Goal: Task Accomplishment & Management: Use online tool/utility

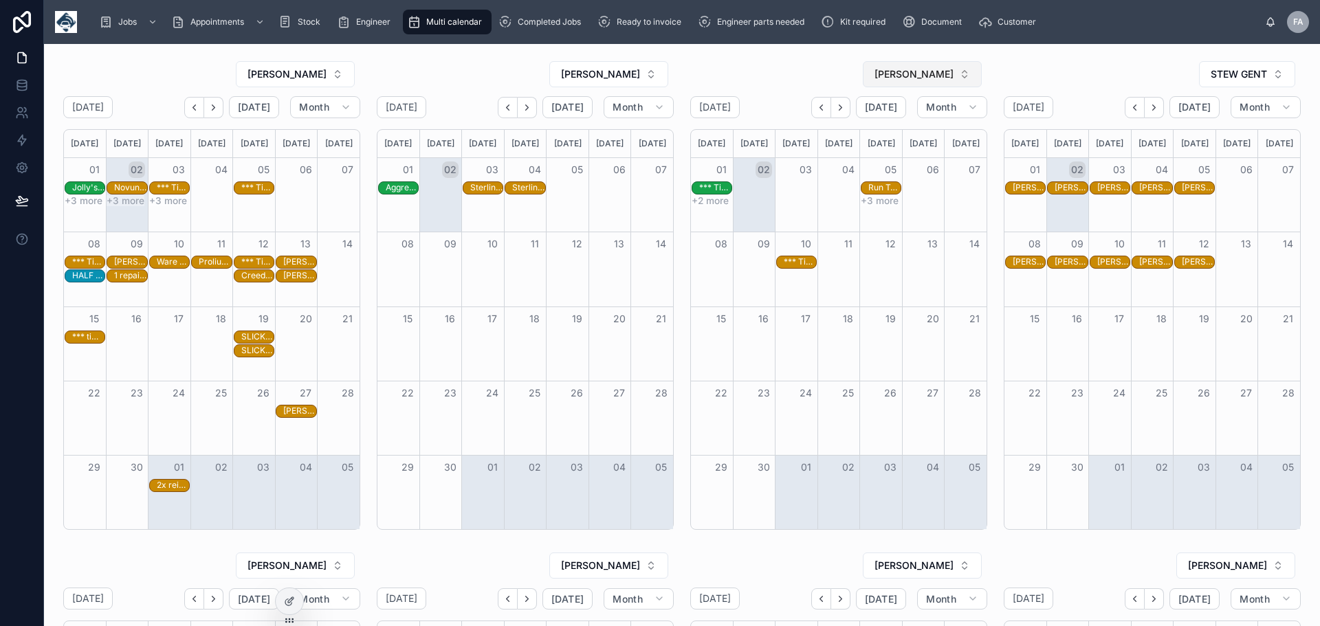
click at [959, 73] on button "[PERSON_NAME]" at bounding box center [922, 74] width 119 height 26
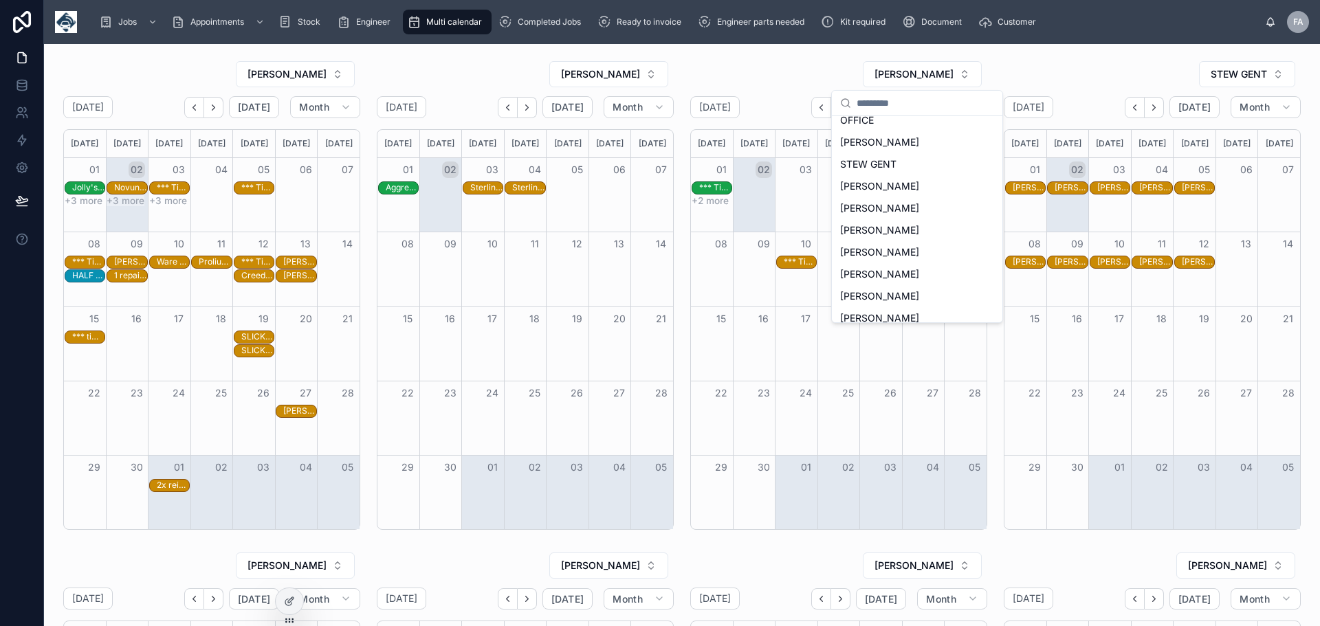
scroll to position [170, 0]
drag, startPoint x: 904, startPoint y: 243, endPoint x: 1014, endPoint y: 242, distance: 110.0
click at [903, 248] on div "[PERSON_NAME]" at bounding box center [917, 246] width 165 height 22
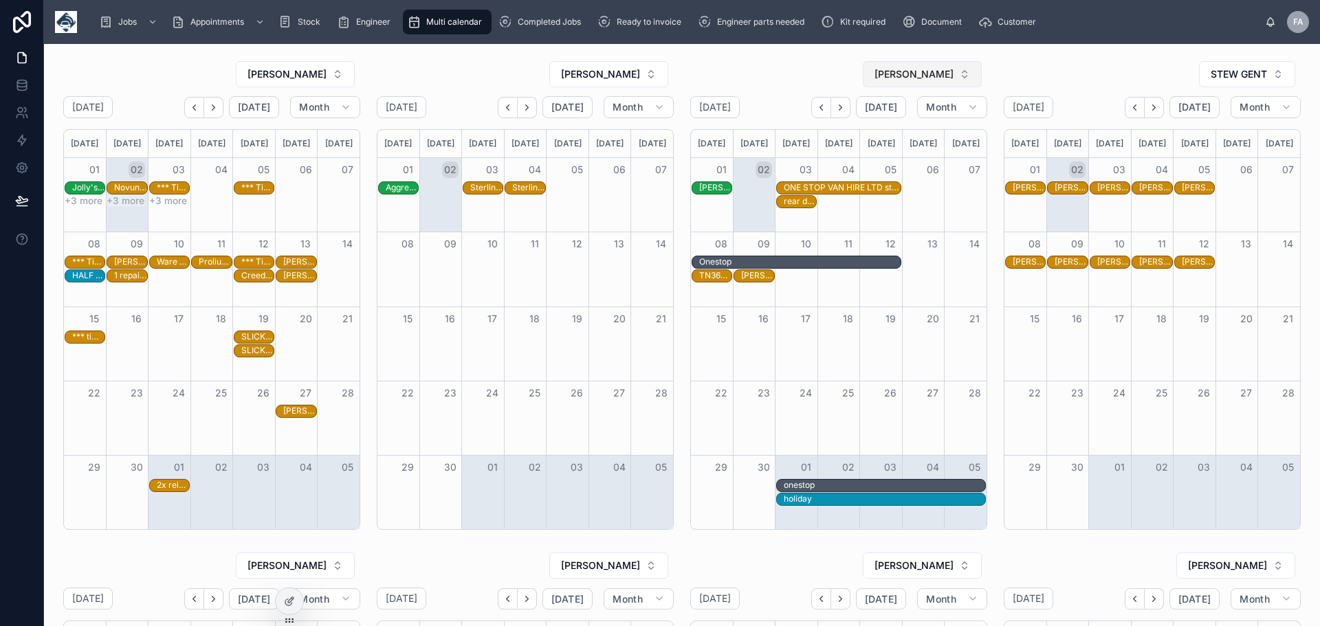
click at [959, 72] on button "[PERSON_NAME]" at bounding box center [922, 74] width 119 height 26
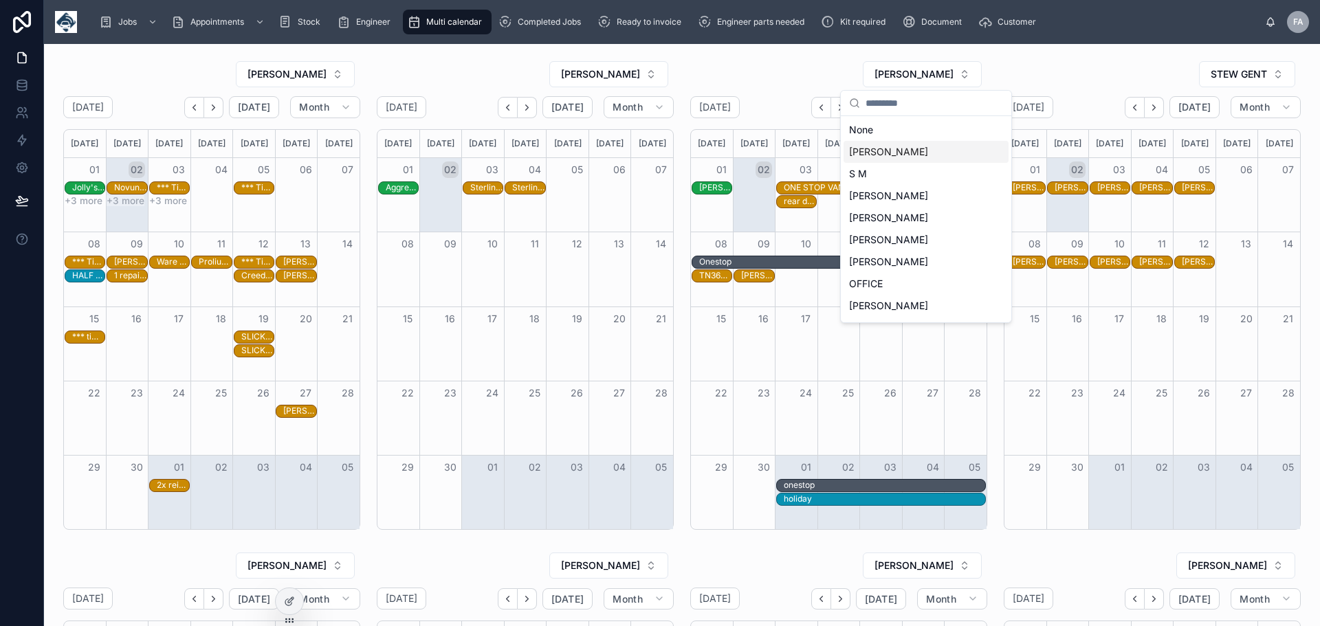
click at [898, 160] on div "[PERSON_NAME]" at bounding box center [926, 152] width 165 height 22
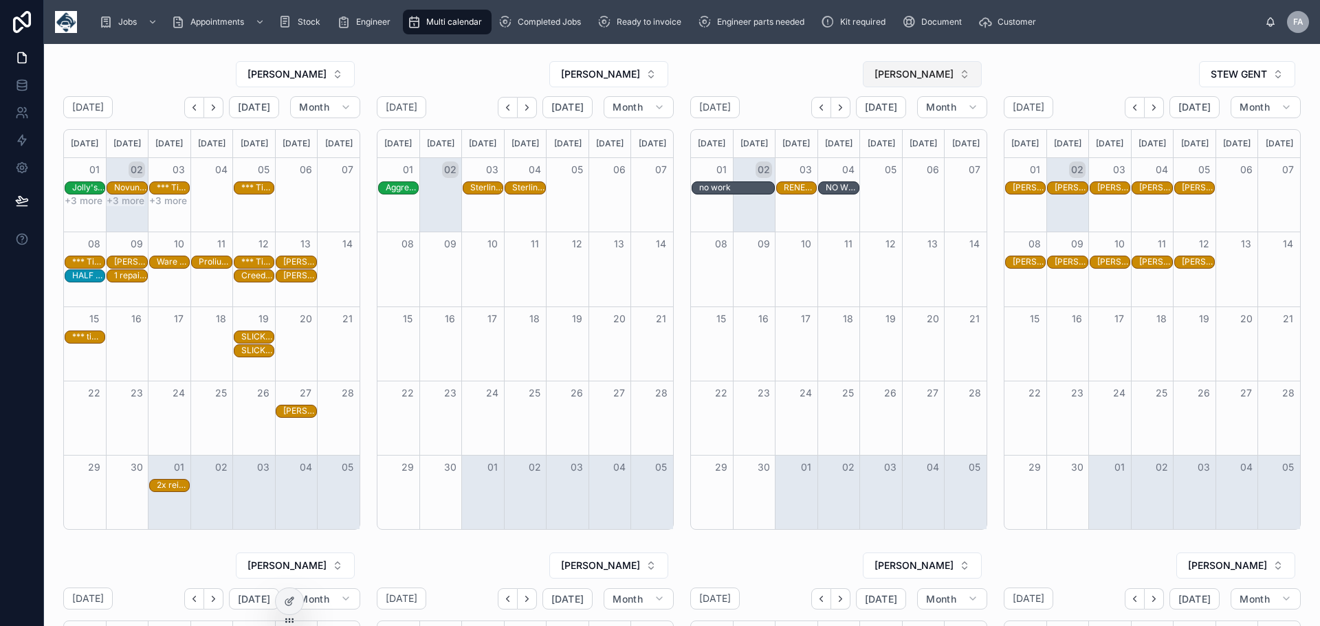
click at [961, 74] on button "[PERSON_NAME]" at bounding box center [922, 74] width 119 height 26
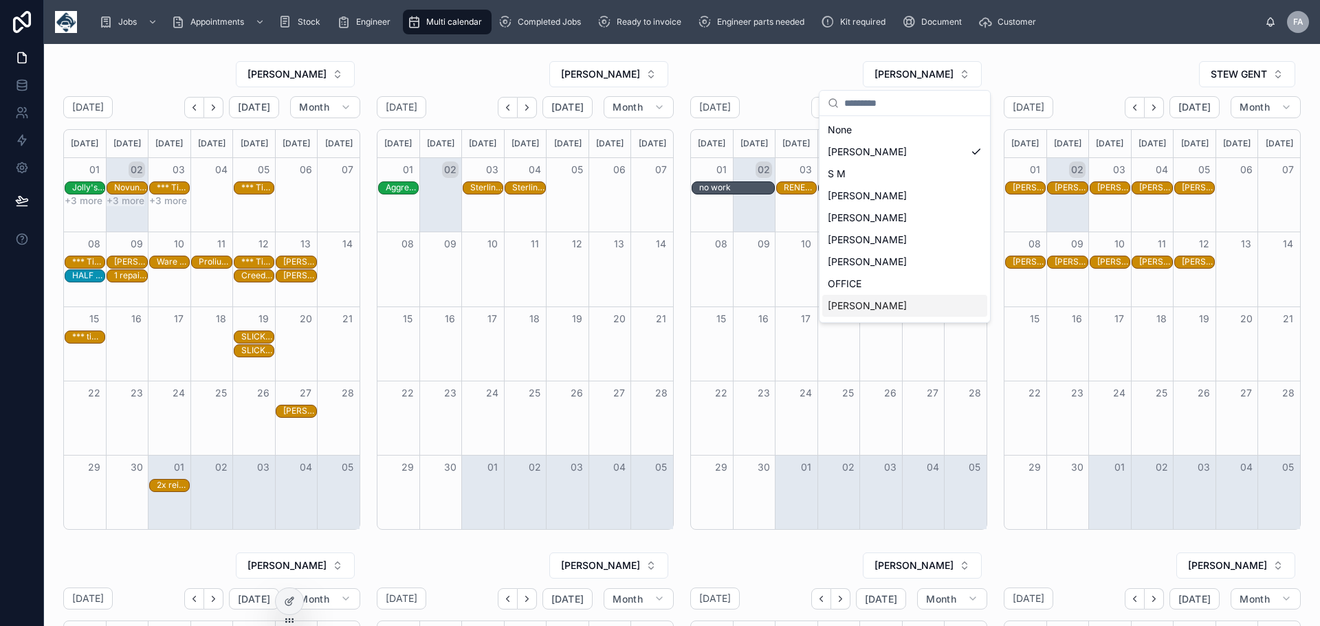
click at [872, 309] on span "[PERSON_NAME]" at bounding box center [867, 306] width 79 height 14
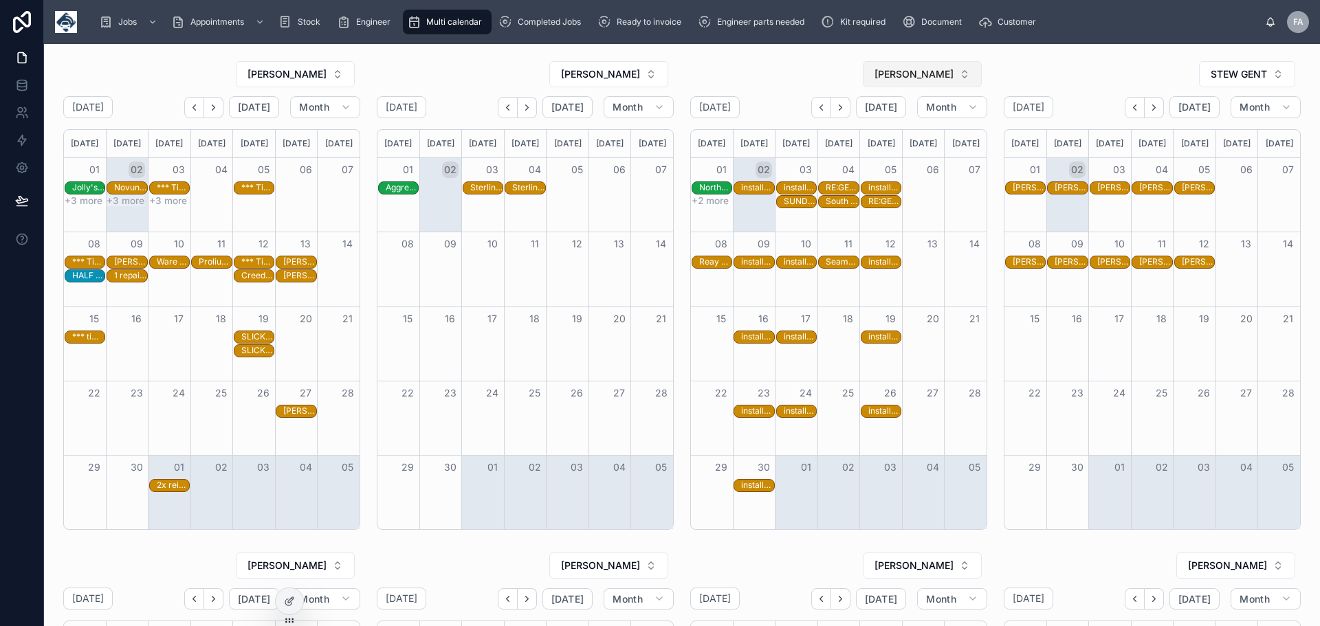
click at [955, 78] on button "[PERSON_NAME]" at bounding box center [922, 74] width 119 height 26
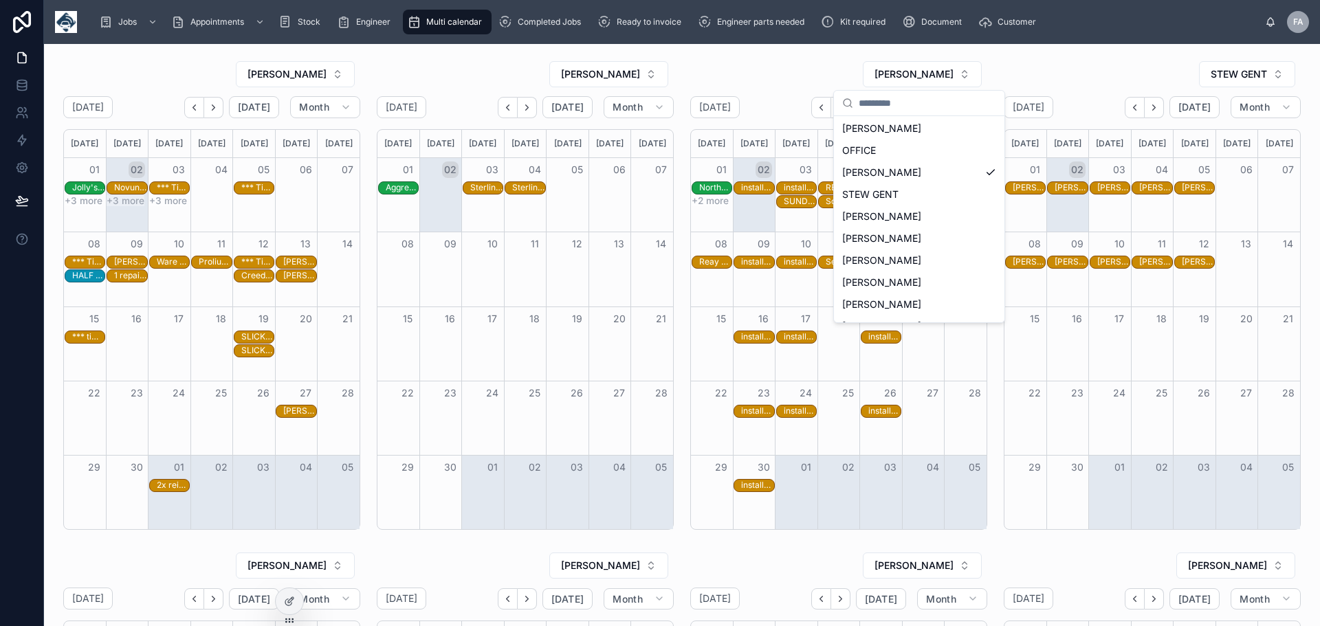
scroll to position [155, 0]
click at [905, 237] on span "[PERSON_NAME]" at bounding box center [881, 239] width 79 height 14
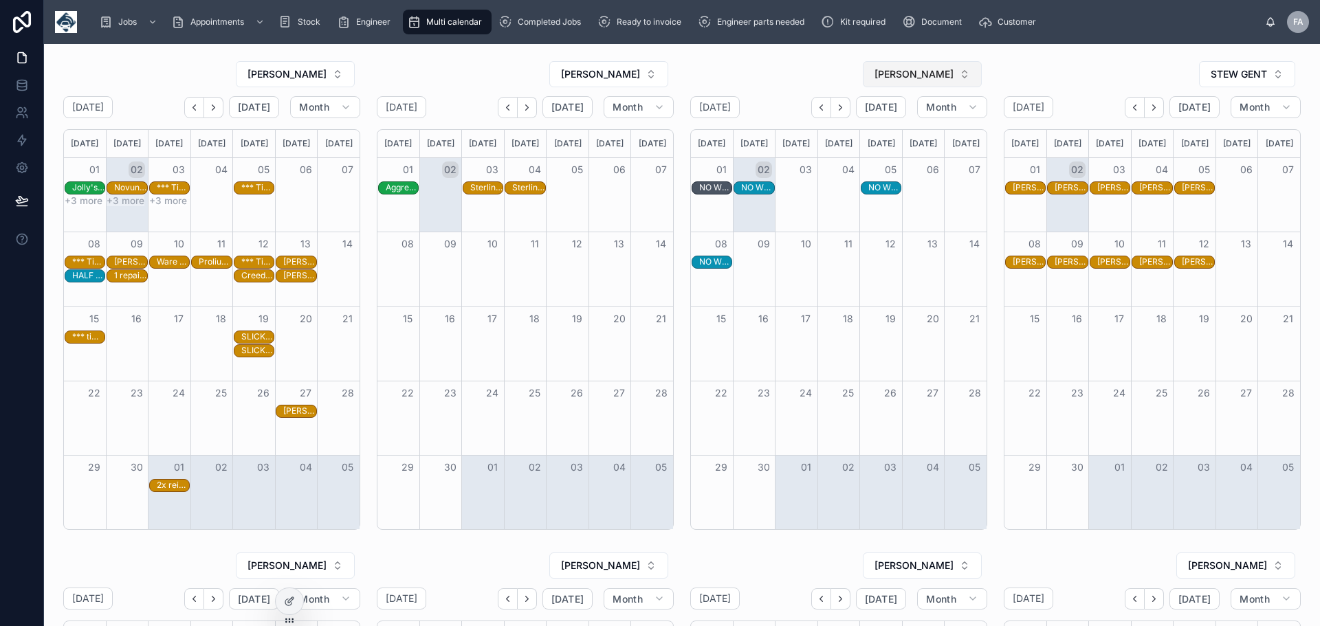
click at [961, 75] on button "[PERSON_NAME]" at bounding box center [922, 74] width 119 height 26
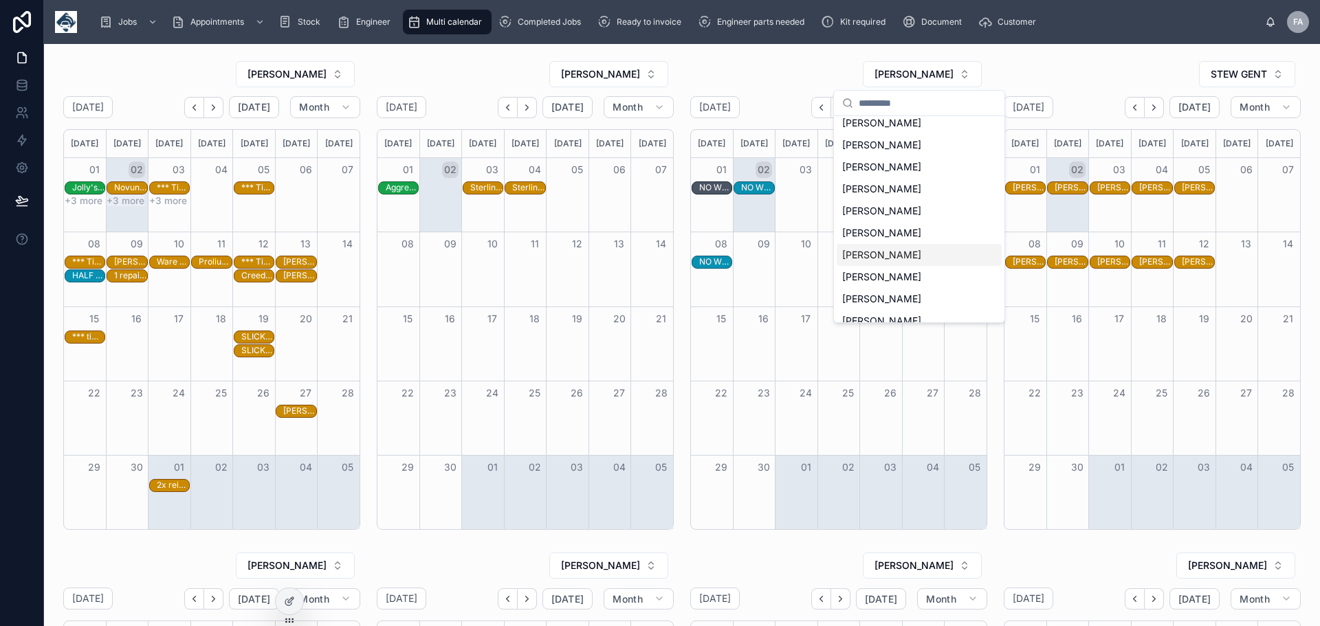
scroll to position [312, 0]
click at [921, 256] on span "[PERSON_NAME]" at bounding box center [881, 258] width 79 height 14
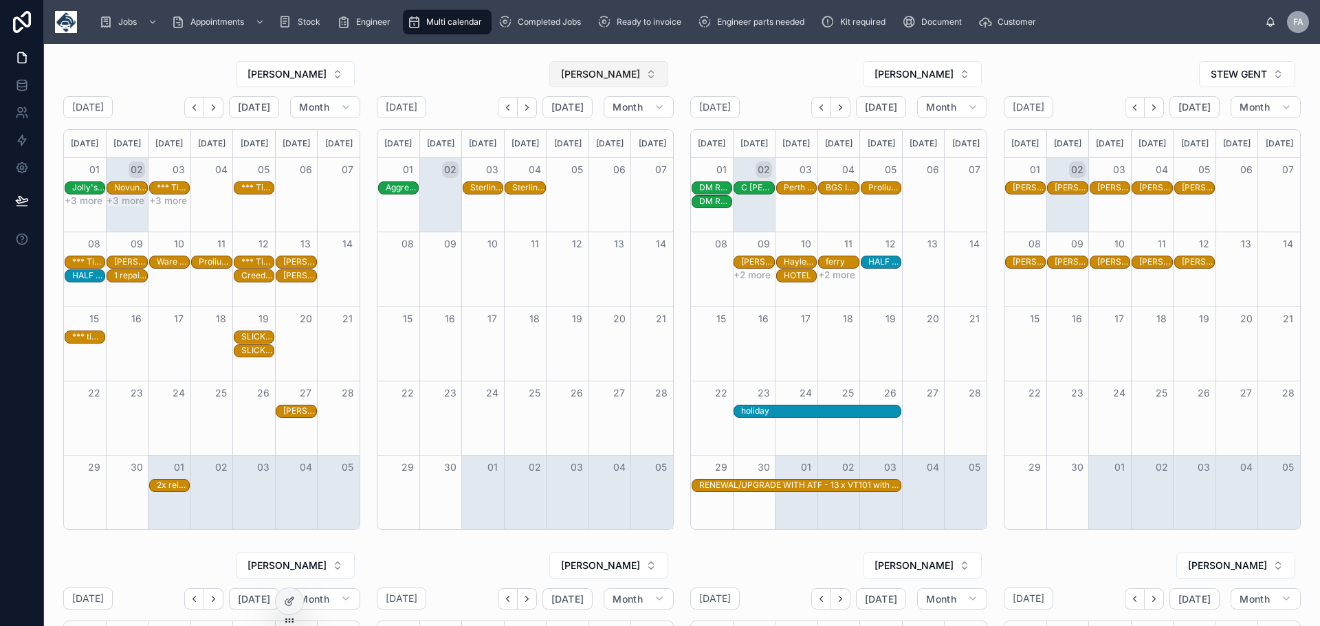
click at [646, 73] on button "[PERSON_NAME]" at bounding box center [608, 74] width 119 height 26
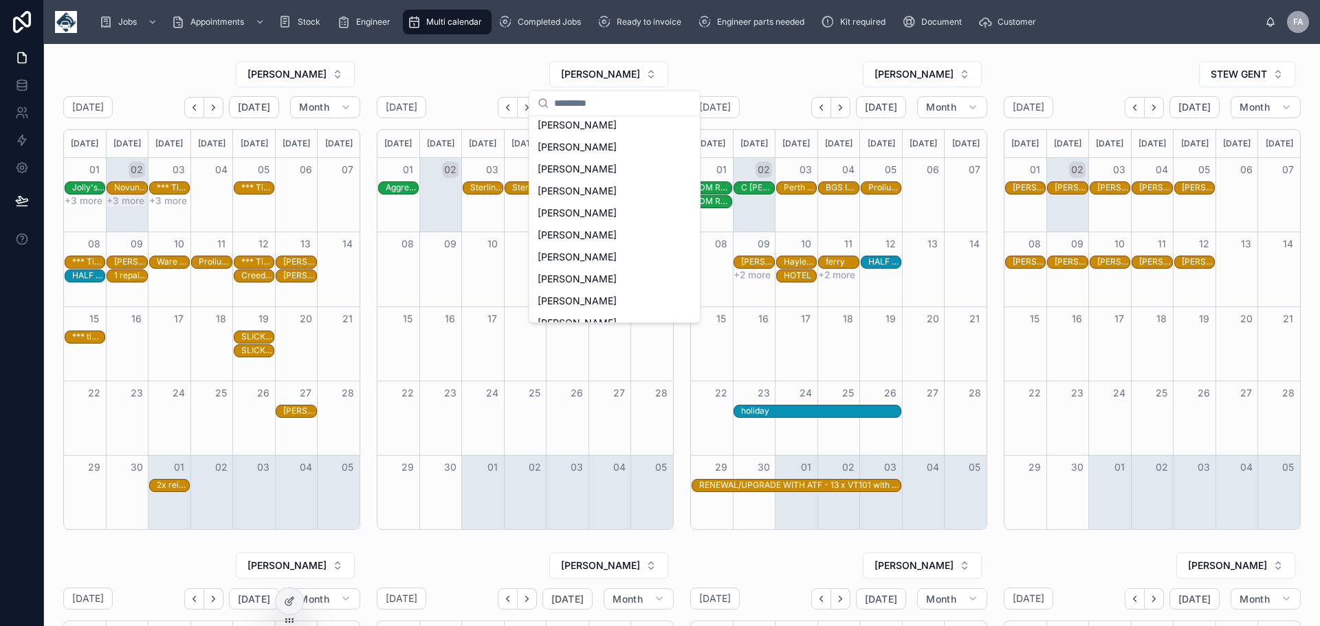
scroll to position [288, 0]
click at [603, 254] on span "[PERSON_NAME]" at bounding box center [577, 260] width 79 height 14
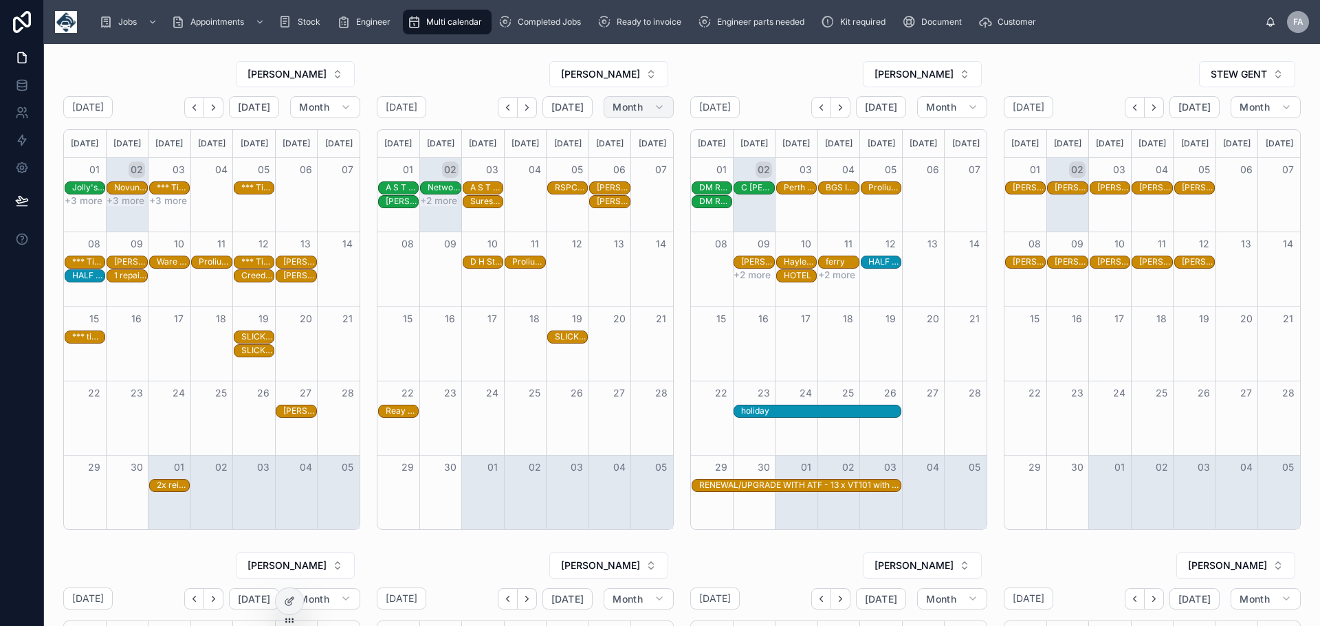
click at [657, 106] on icon "button" at bounding box center [660, 107] width 6 height 3
click at [580, 165] on span "Week" at bounding box center [575, 167] width 25 height 14
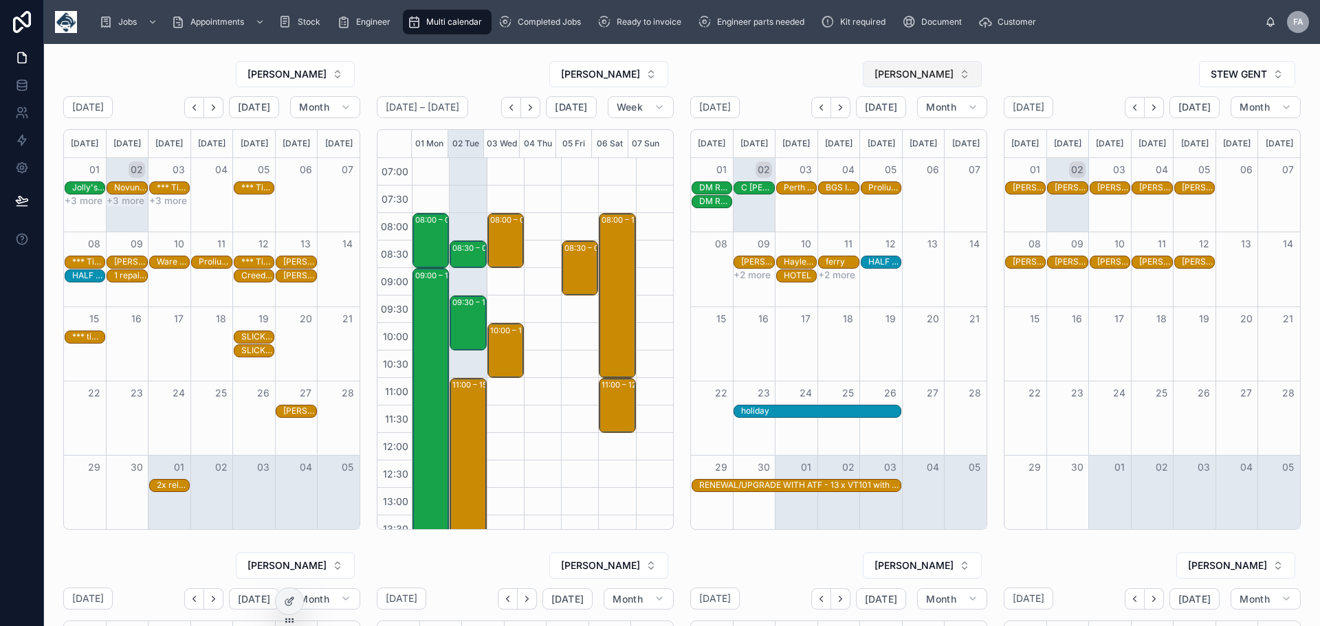
click at [962, 73] on button "[PERSON_NAME]" at bounding box center [922, 74] width 119 height 26
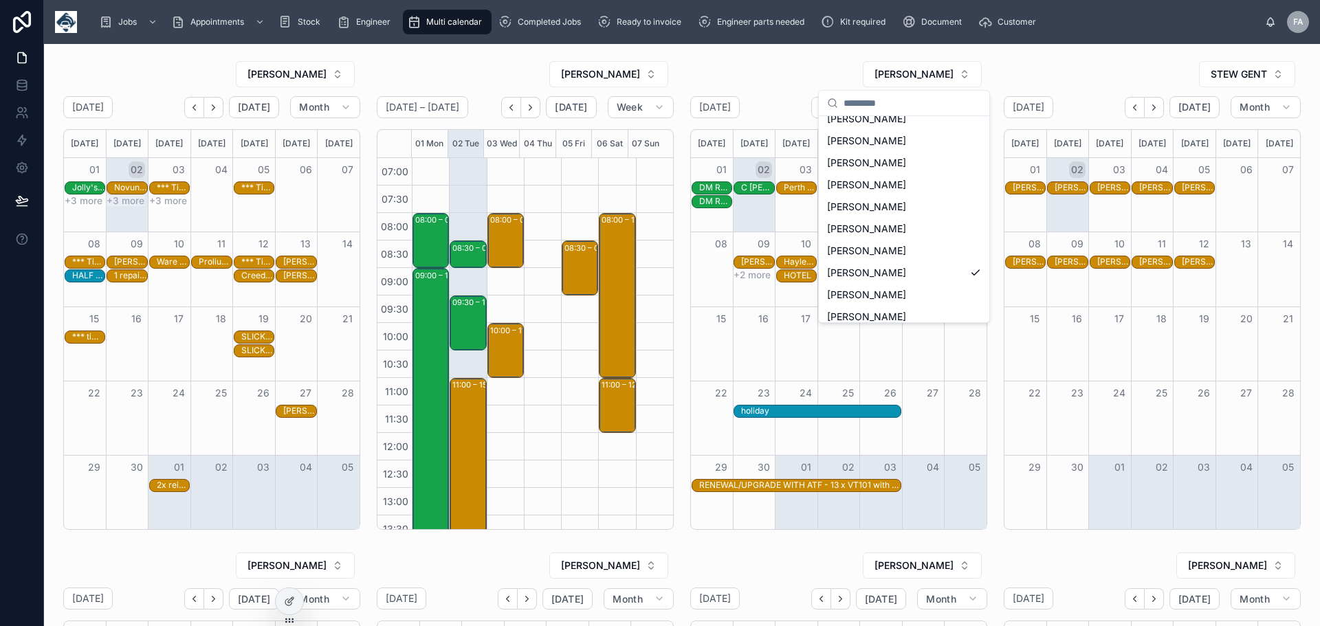
scroll to position [317, 0]
click at [901, 270] on span "[PERSON_NAME]" at bounding box center [866, 275] width 79 height 14
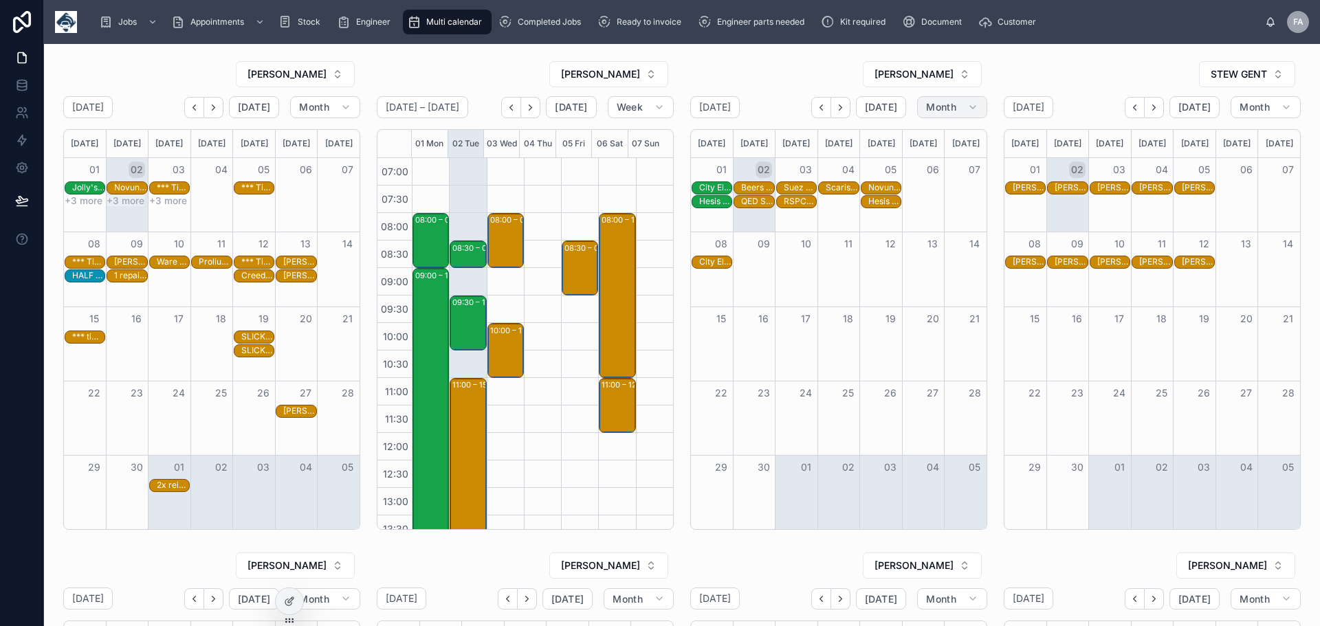
click at [970, 107] on icon "button" at bounding box center [973, 107] width 6 height 3
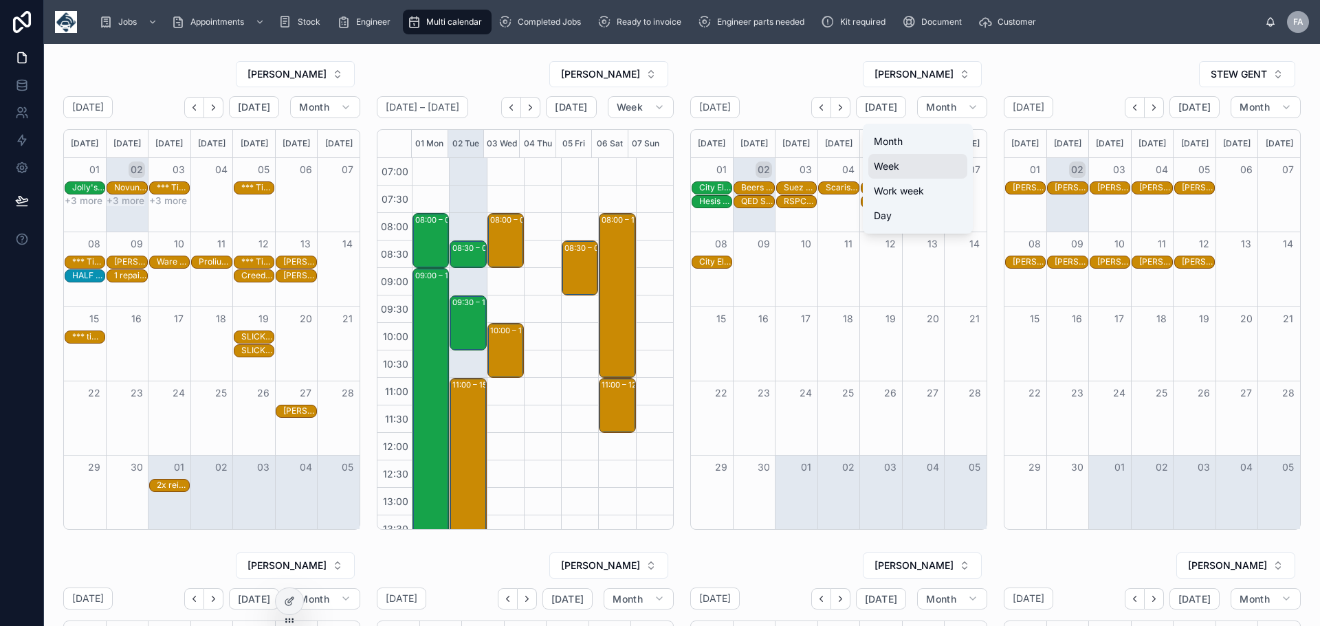
click at [893, 165] on span "Week" at bounding box center [886, 167] width 25 height 14
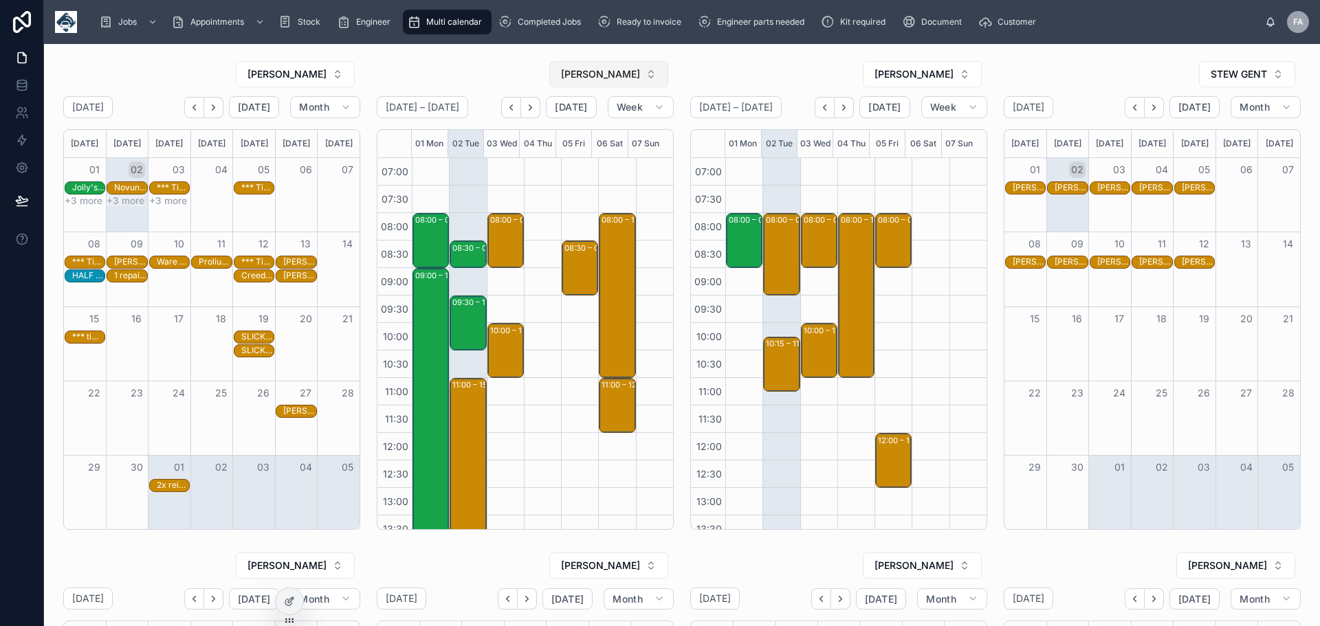
click at [647, 68] on button "[PERSON_NAME]" at bounding box center [608, 74] width 119 height 26
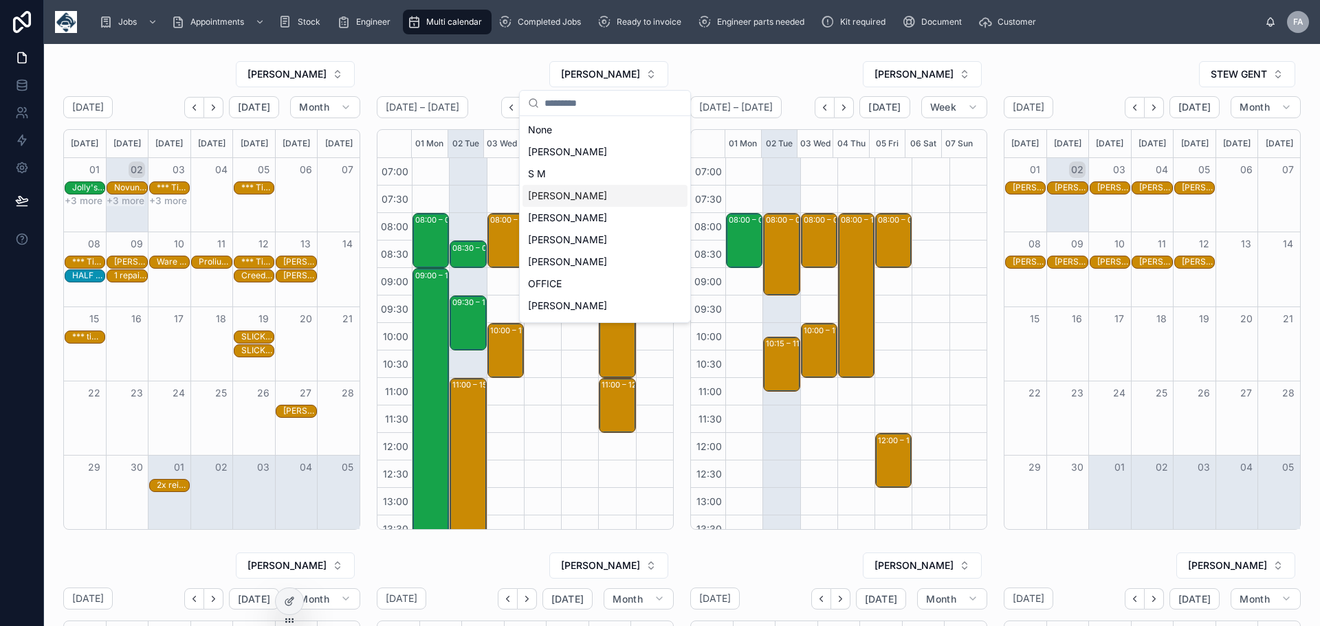
click at [577, 191] on span "[PERSON_NAME]" at bounding box center [567, 196] width 79 height 14
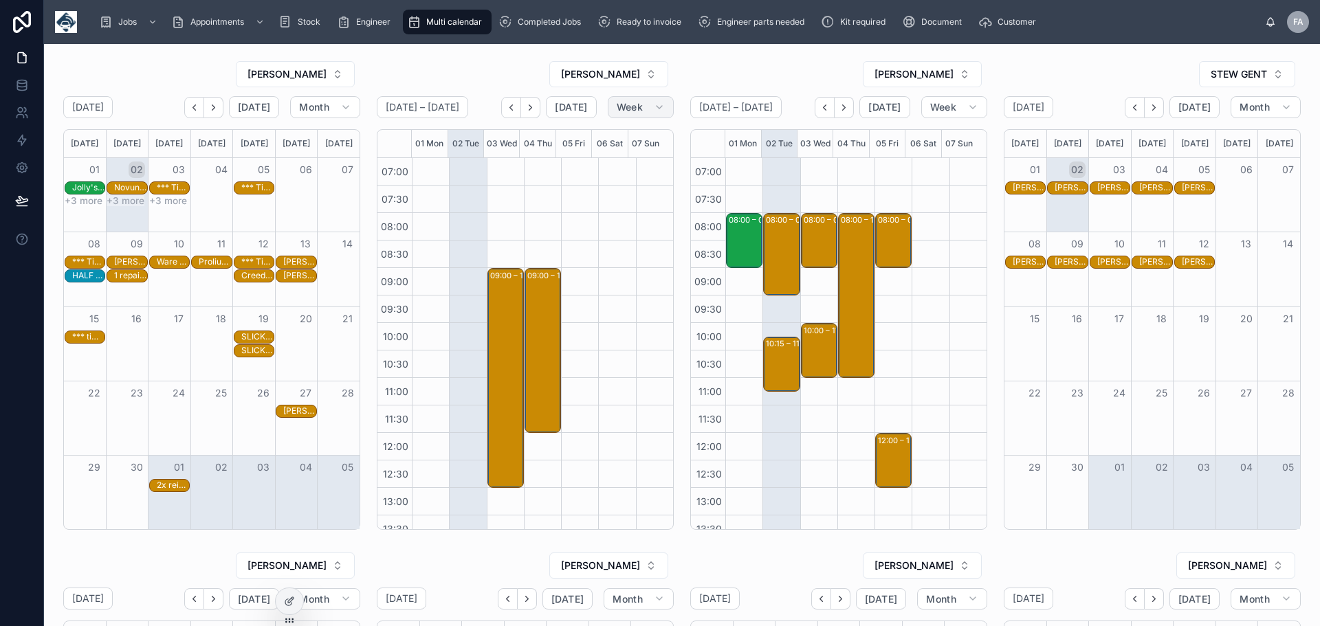
click at [654, 104] on icon "button" at bounding box center [659, 107] width 11 height 11
click at [577, 163] on span "Week" at bounding box center [575, 167] width 25 height 14
click at [654, 107] on icon "button" at bounding box center [659, 107] width 11 height 11
click at [581, 138] on span "Month" at bounding box center [577, 142] width 29 height 14
